Goal: Book appointment/travel/reservation

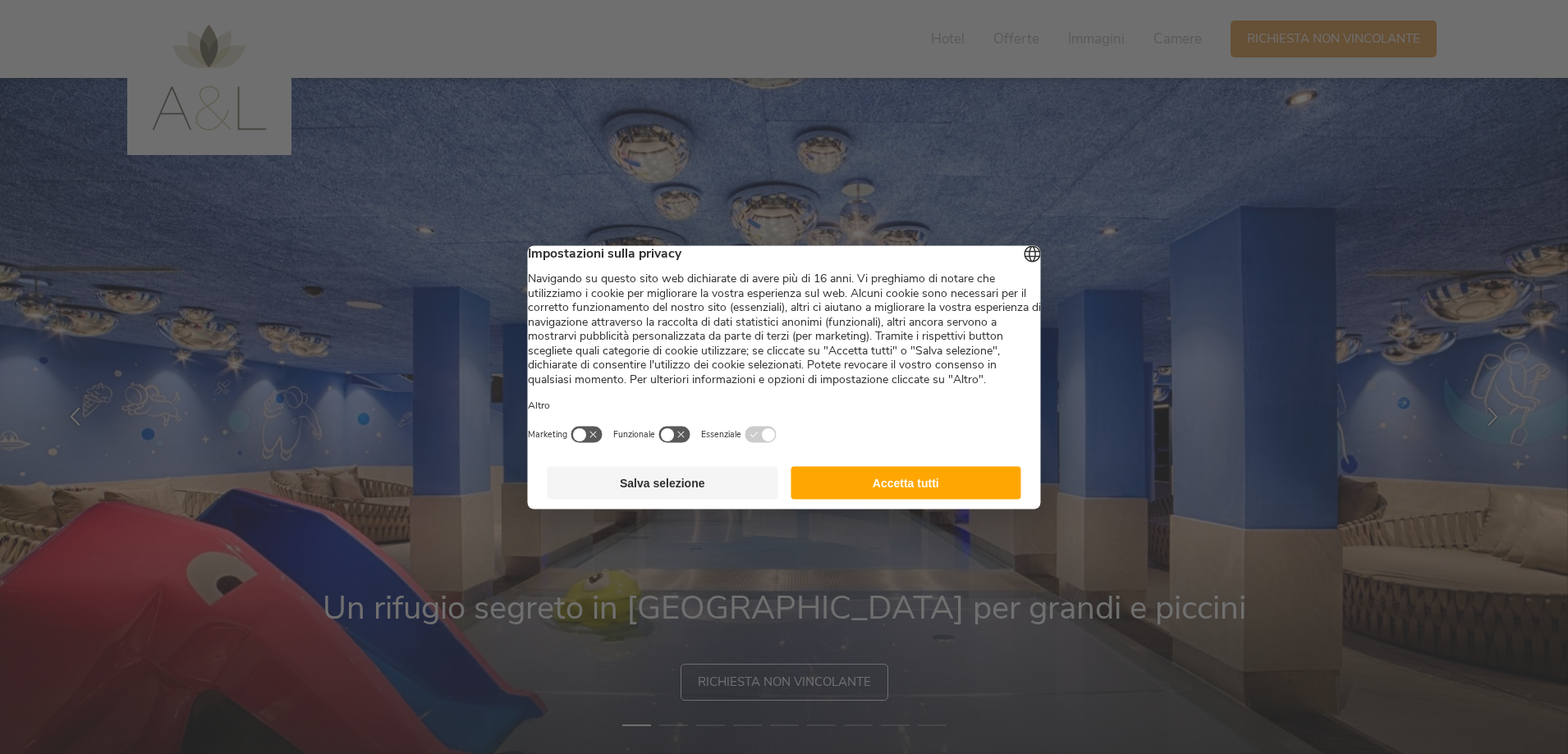
click at [907, 496] on button "Accetta tutti" at bounding box center [906, 482] width 231 height 33
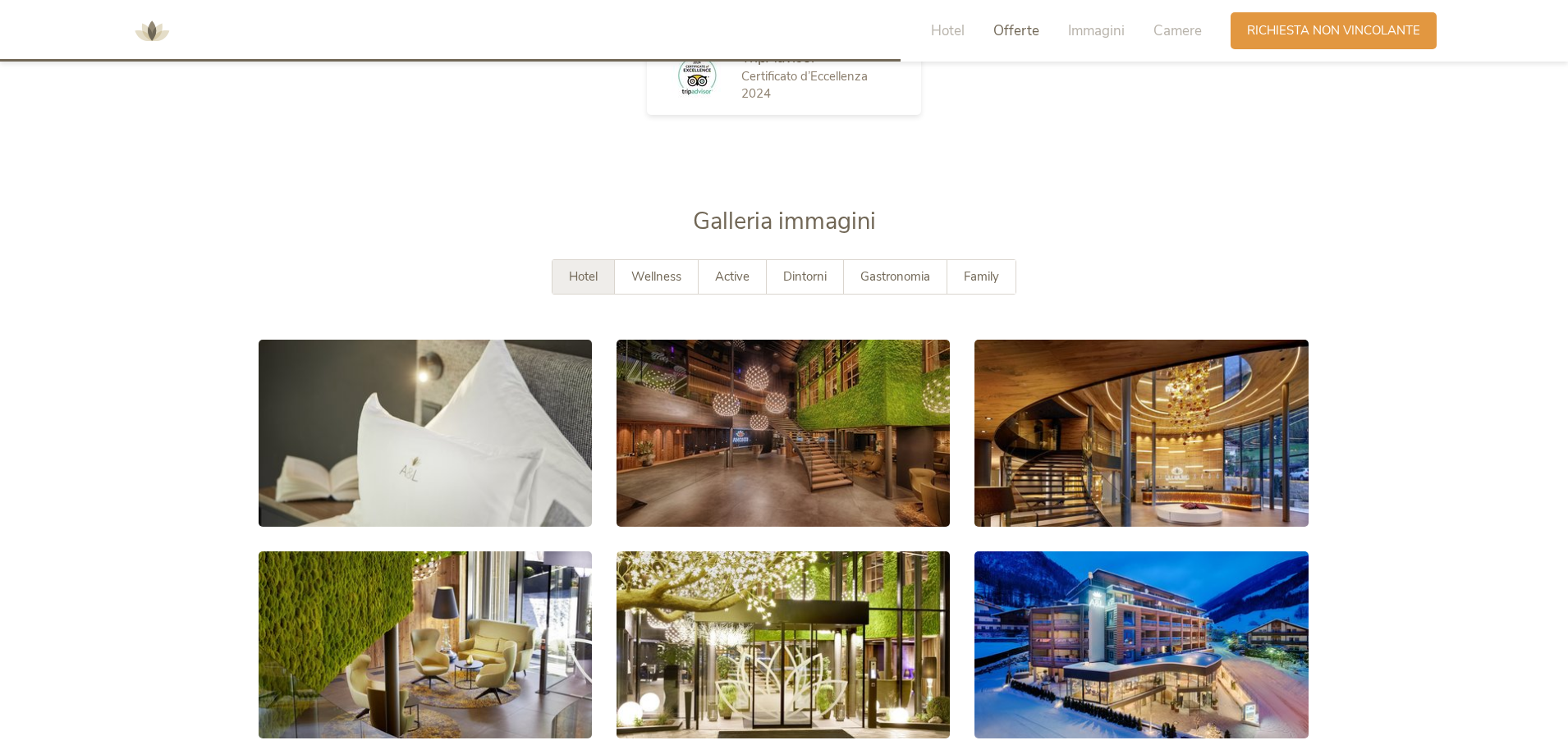
scroll to position [2754, 0]
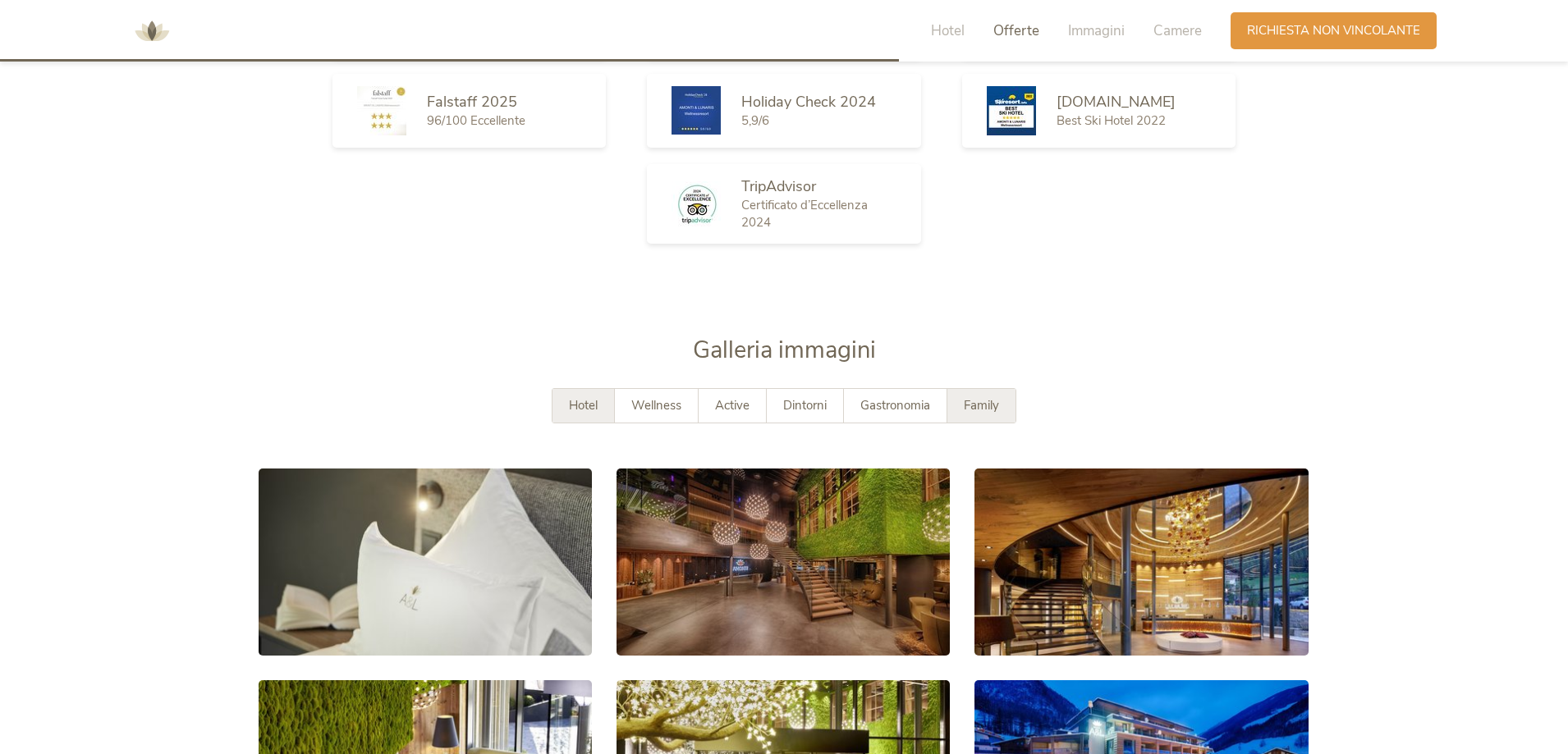
click at [976, 407] on span "Family" at bounding box center [981, 405] width 35 height 16
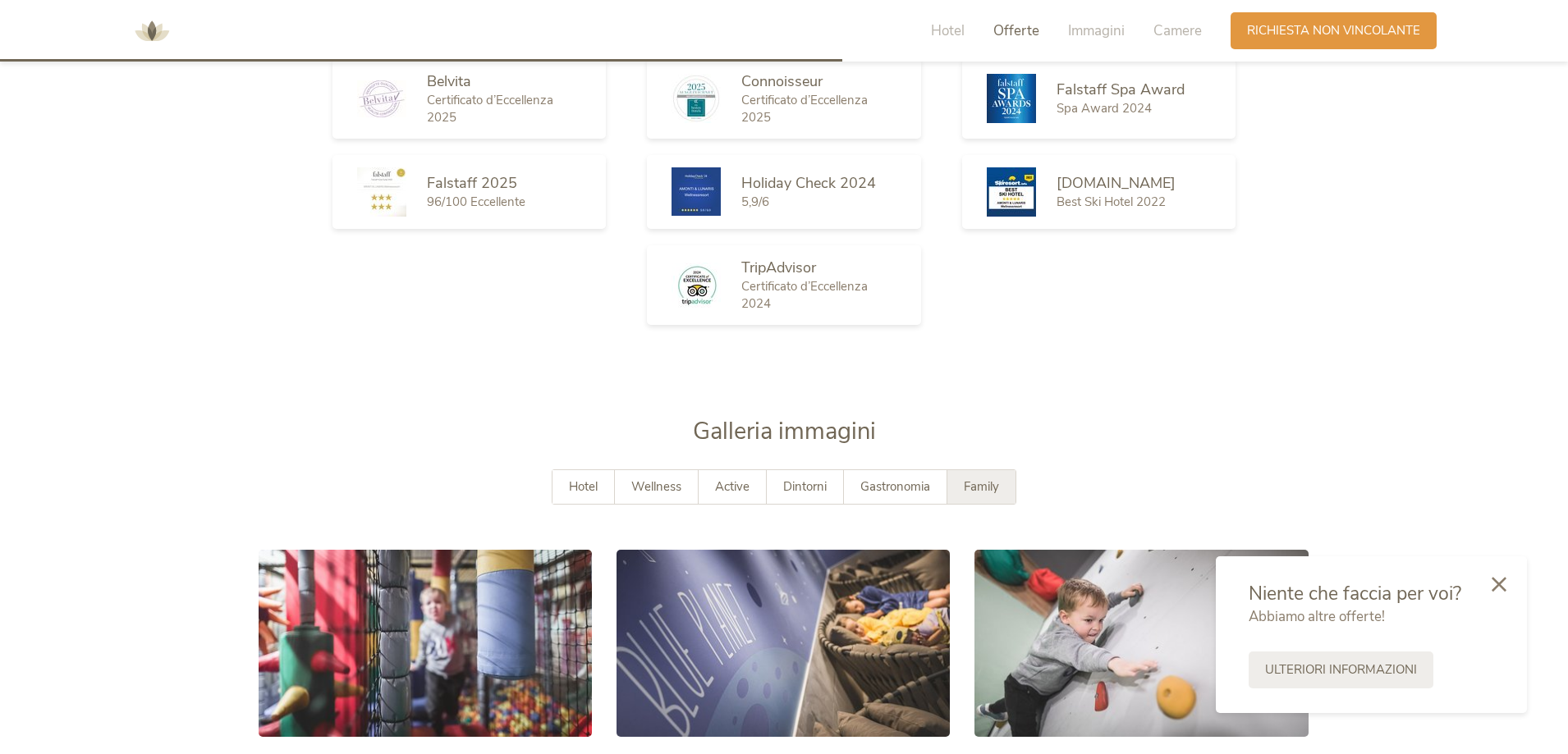
scroll to position [2508, 0]
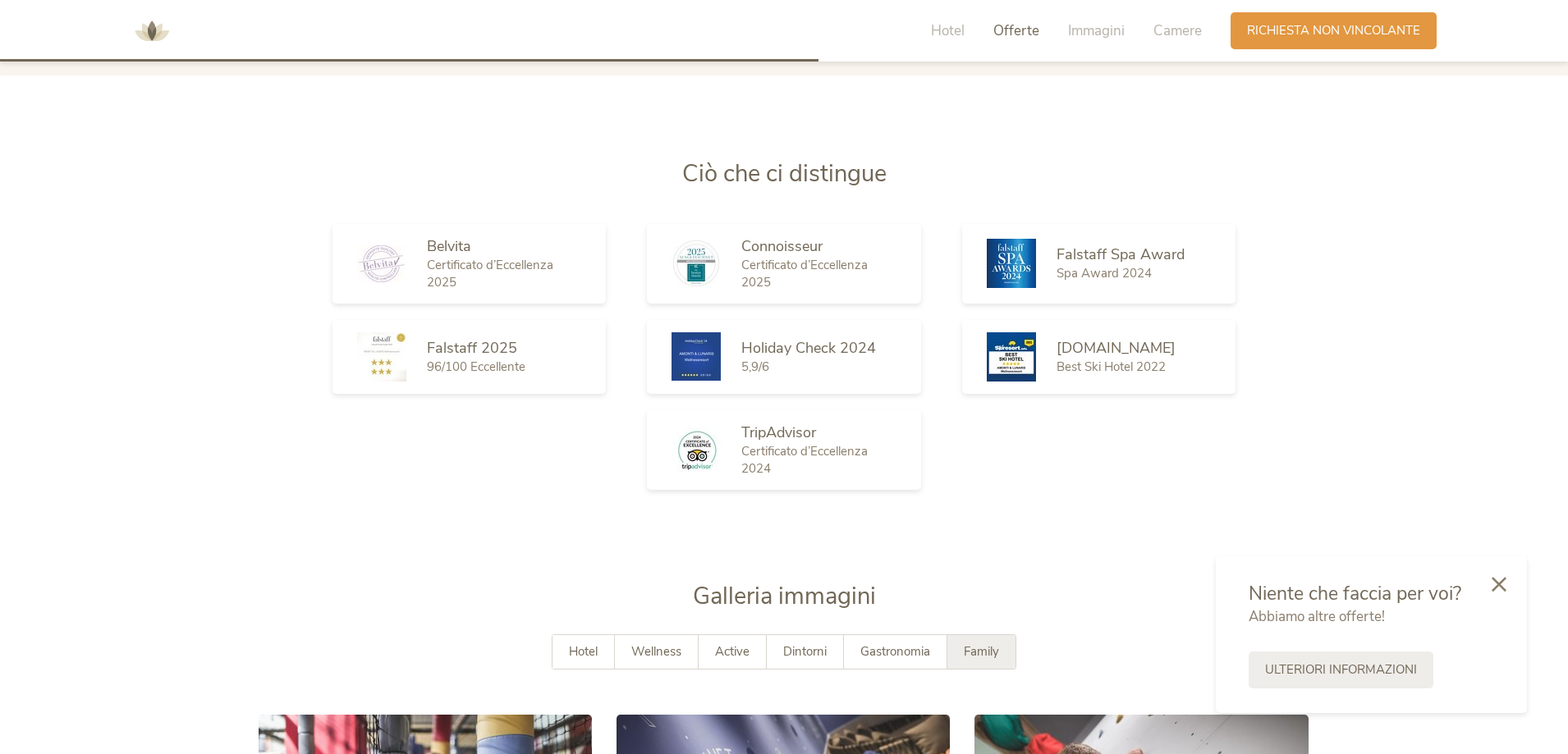
click at [978, 650] on span "Family" at bounding box center [981, 651] width 35 height 16
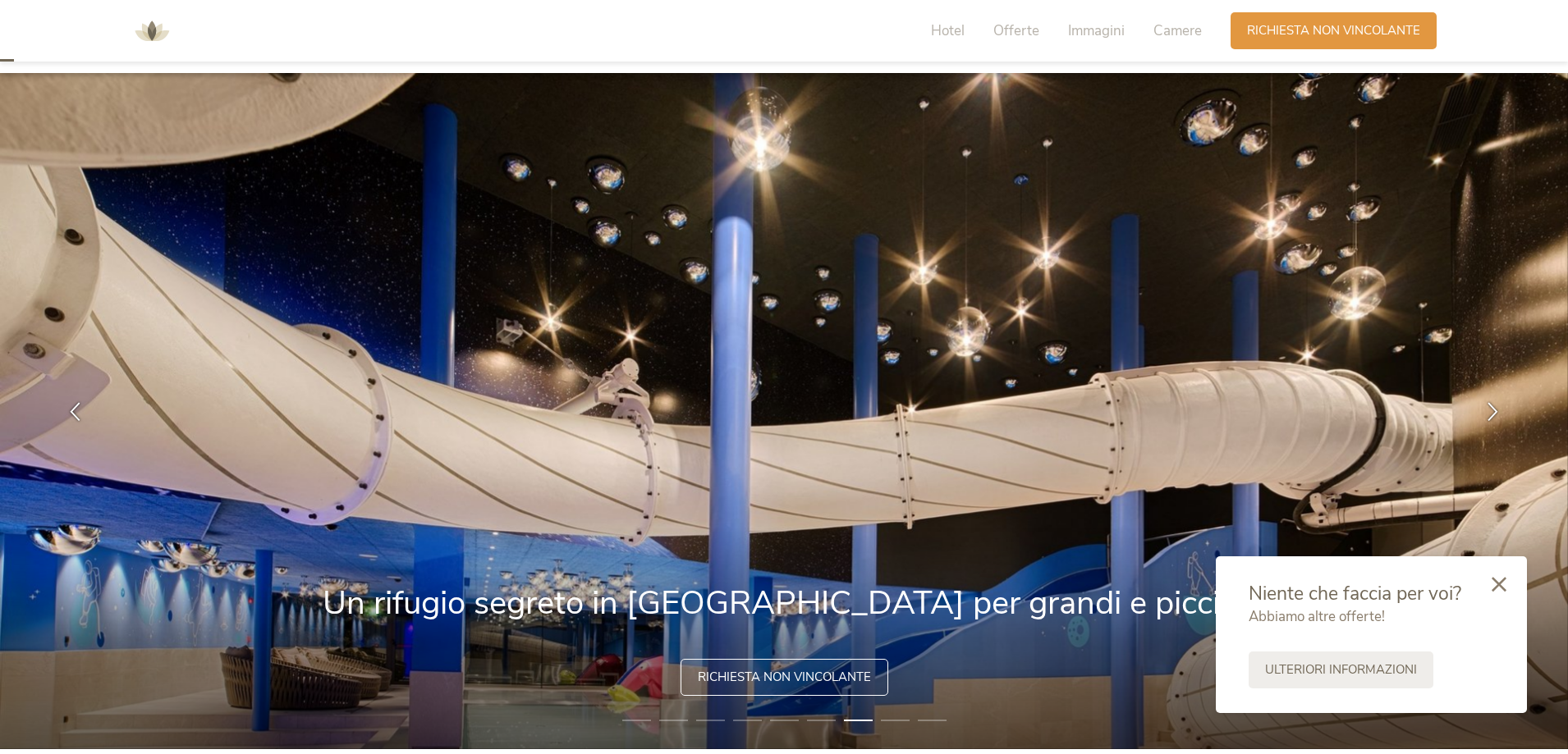
scroll to position [0, 0]
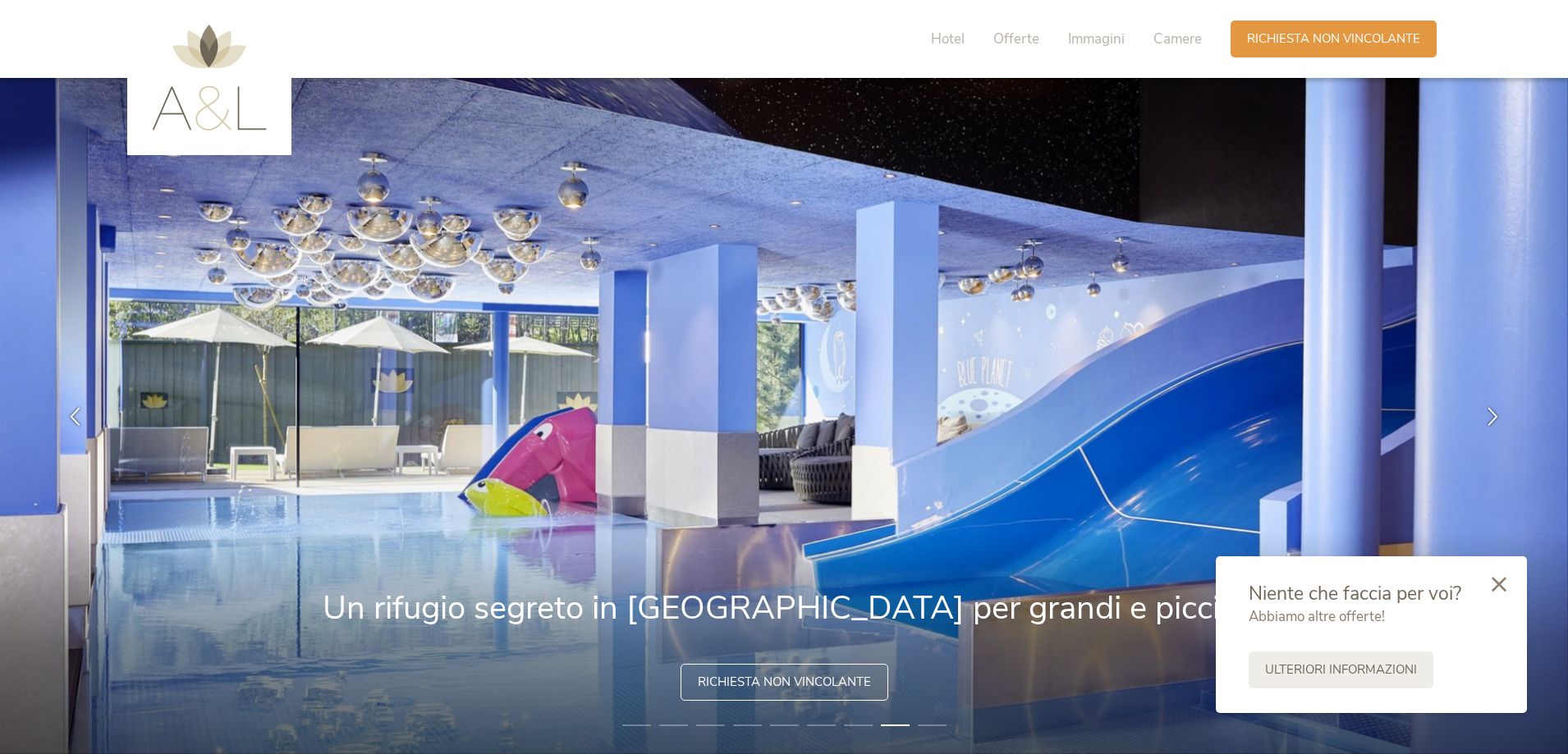
click at [198, 103] on img at bounding box center [209, 78] width 115 height 106
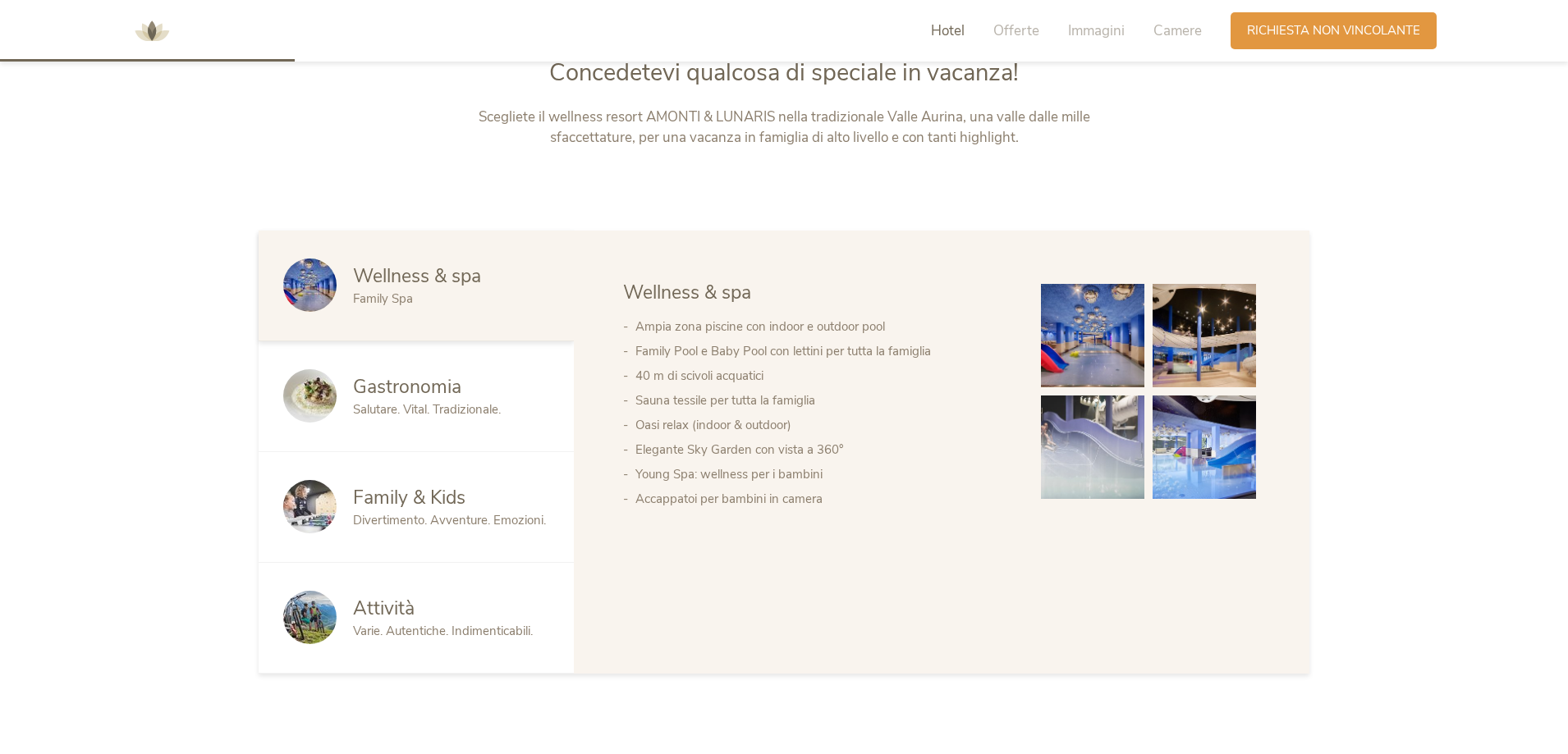
scroll to position [902, 0]
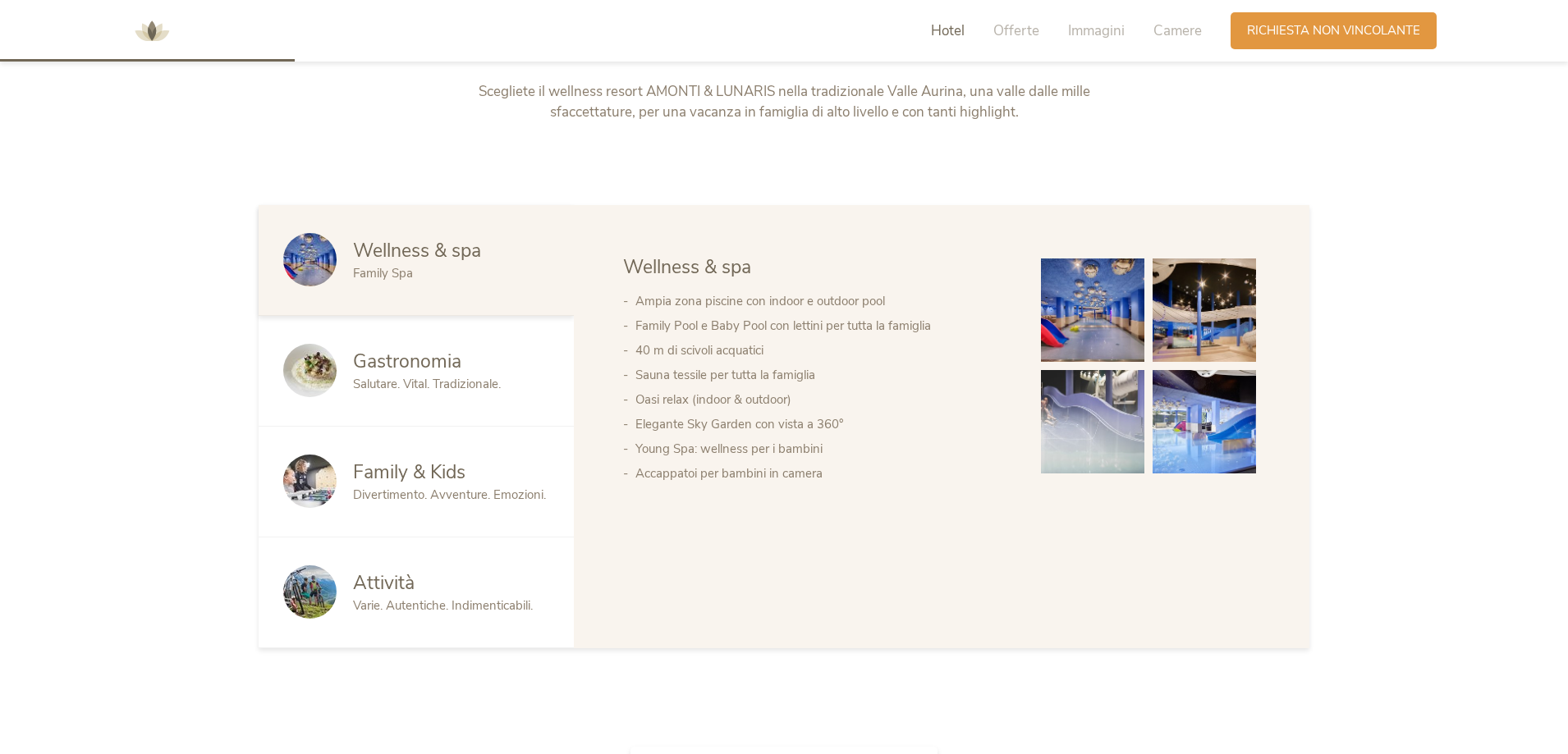
click at [370, 469] on span "Family & Kids" at bounding box center [409, 472] width 113 height 25
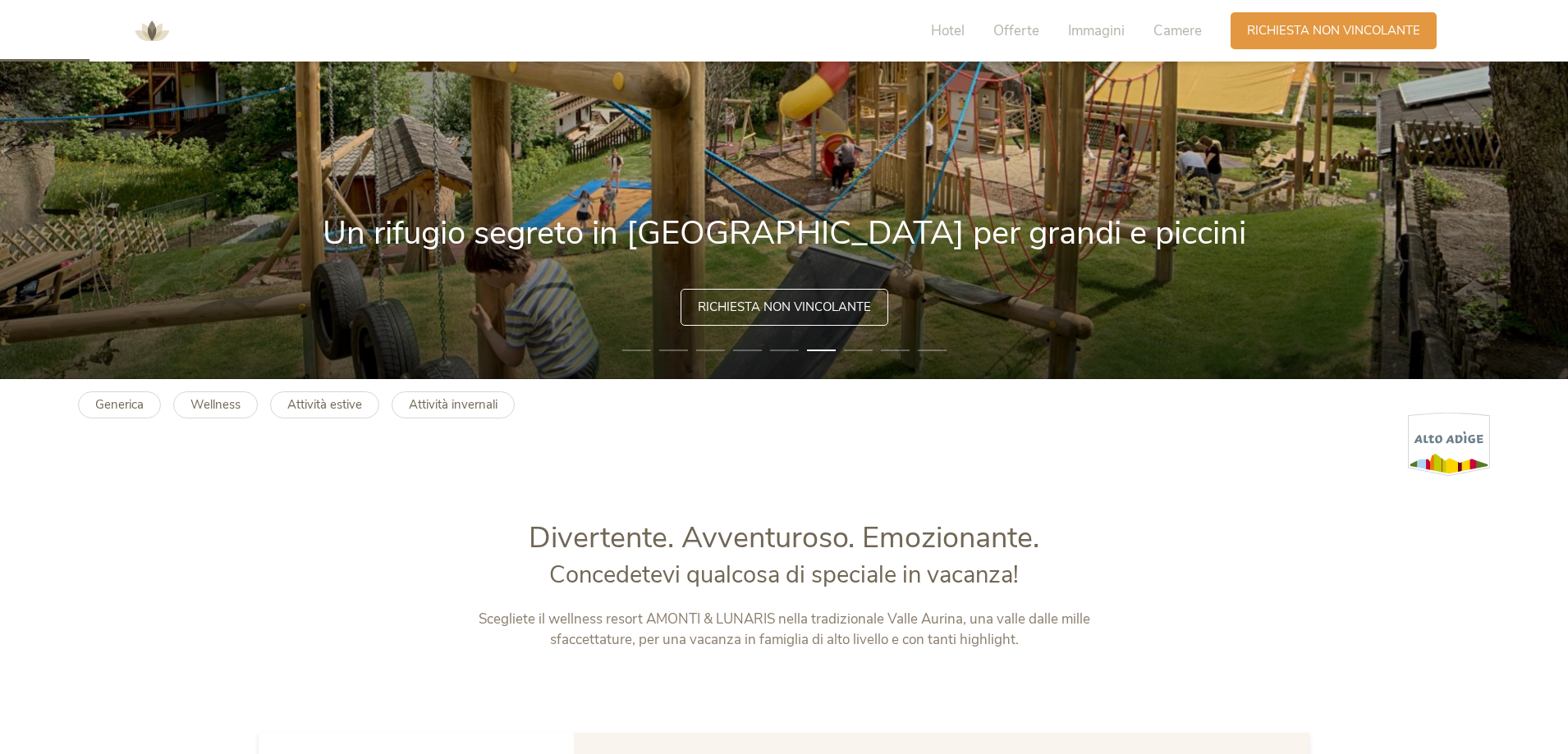
scroll to position [0, 0]
